Goal: Find specific page/section: Find specific page/section

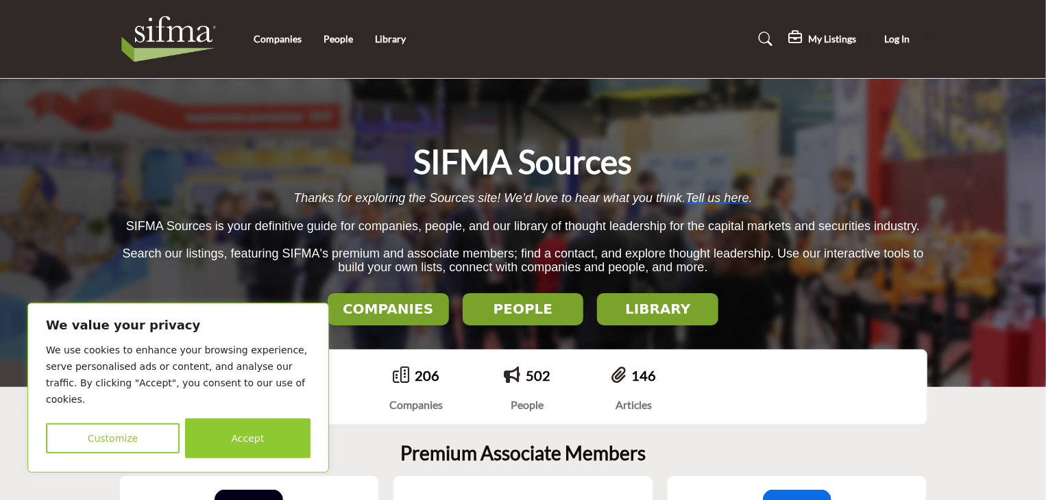
click at [665, 308] on h2 "LIBRARY" at bounding box center [657, 309] width 113 height 16
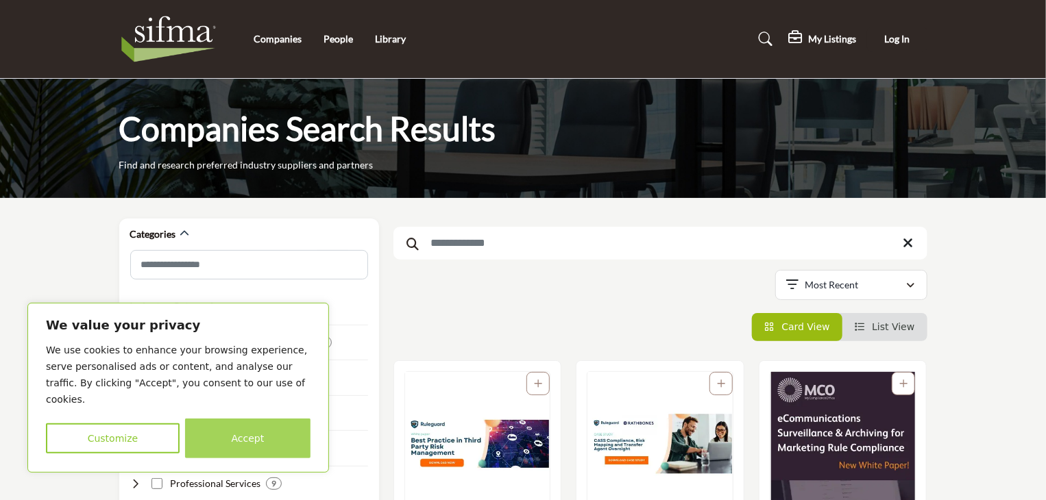
click at [249, 434] on button "Accept" at bounding box center [247, 439] width 125 height 40
